Goal: Transaction & Acquisition: Purchase product/service

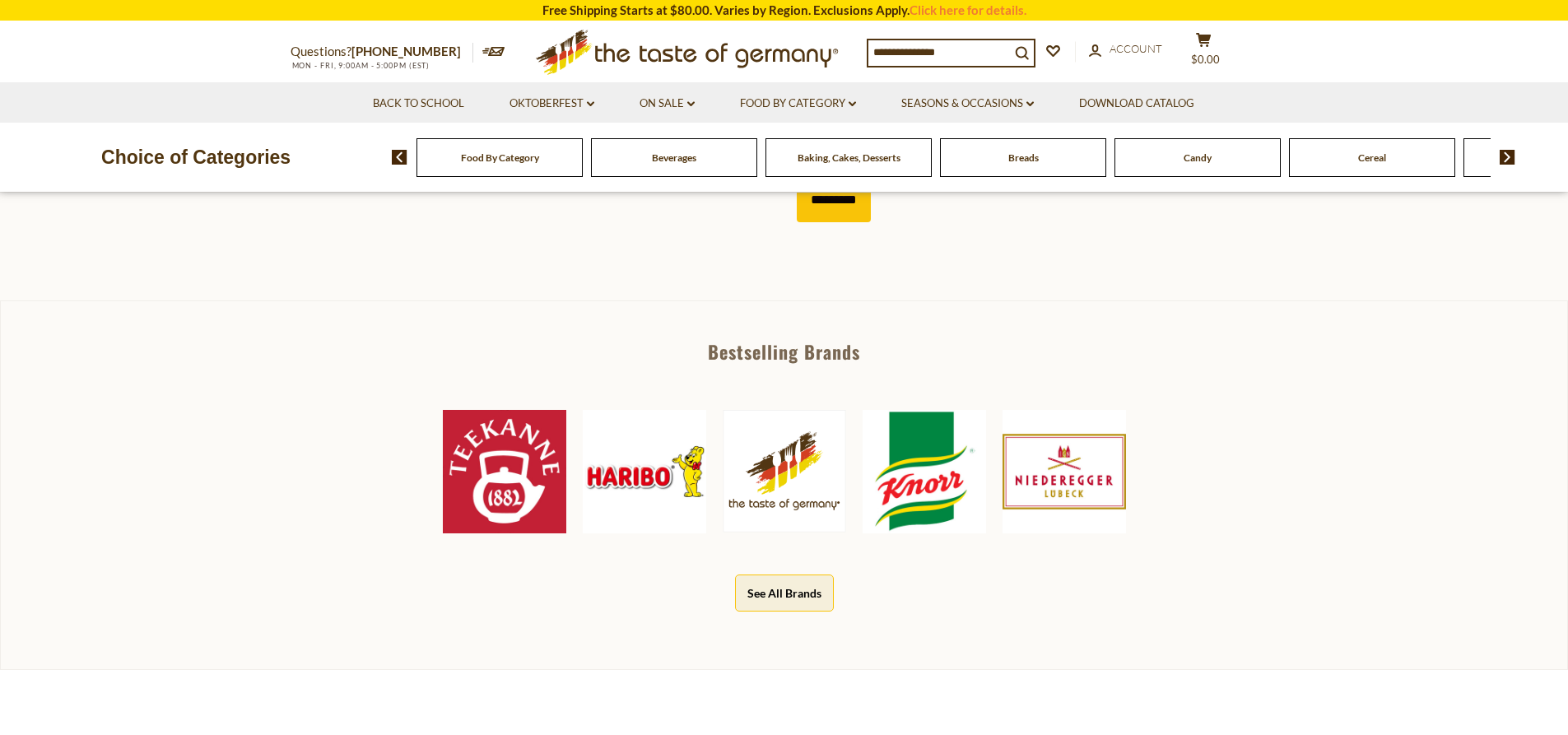
scroll to position [712, 0]
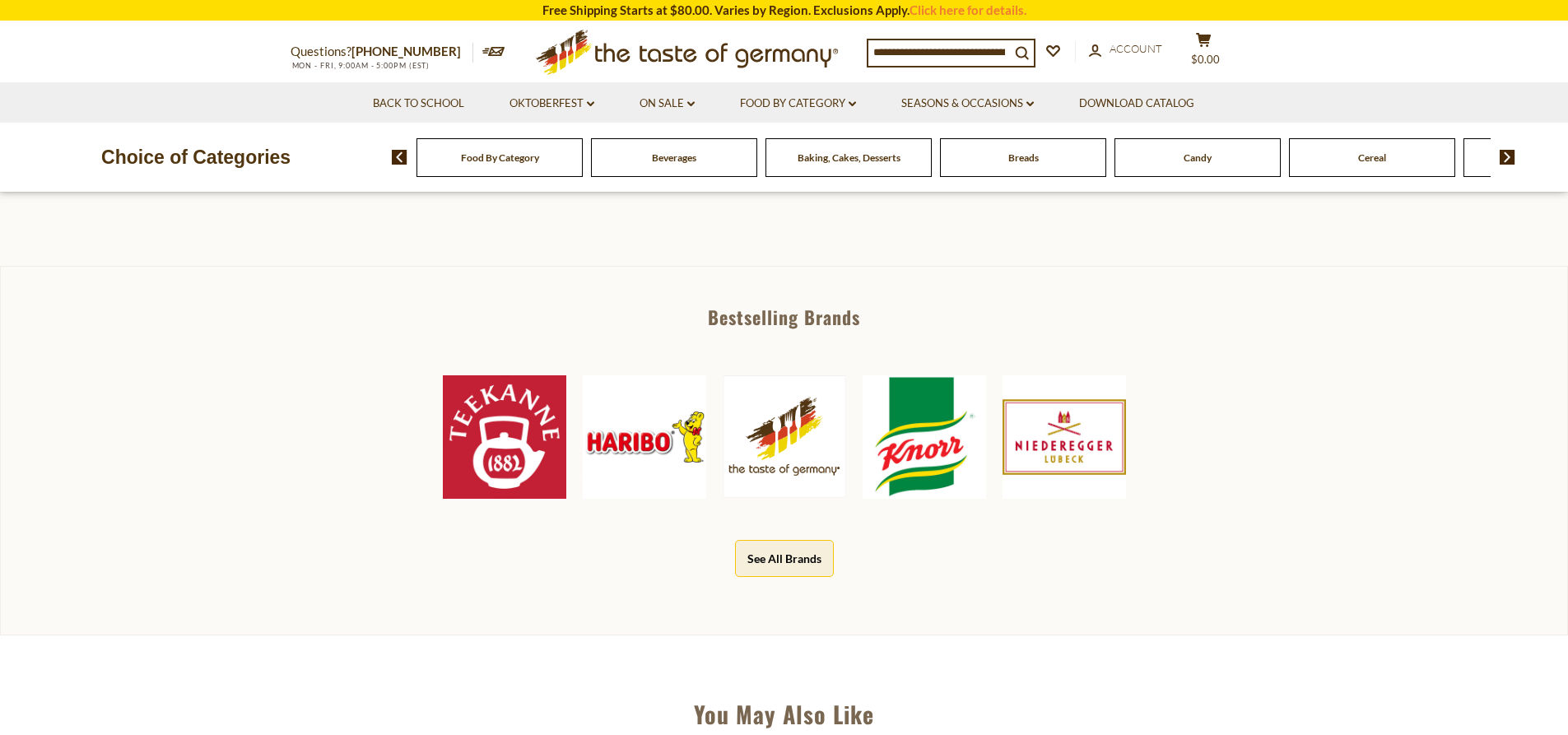
click at [642, 435] on img at bounding box center [644, 437] width 124 height 124
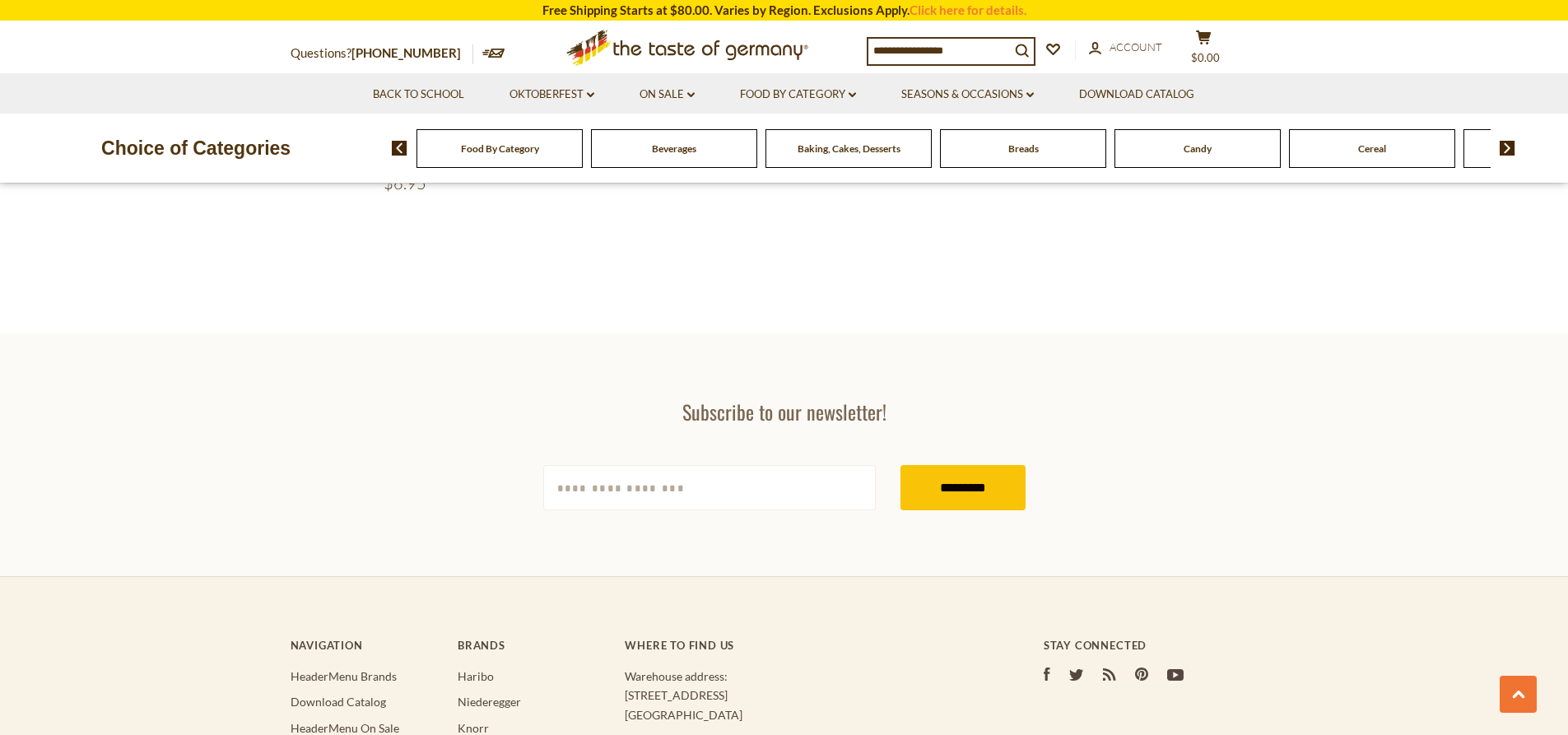
scroll to position [3017, 0]
